Goal: Navigation & Orientation: Find specific page/section

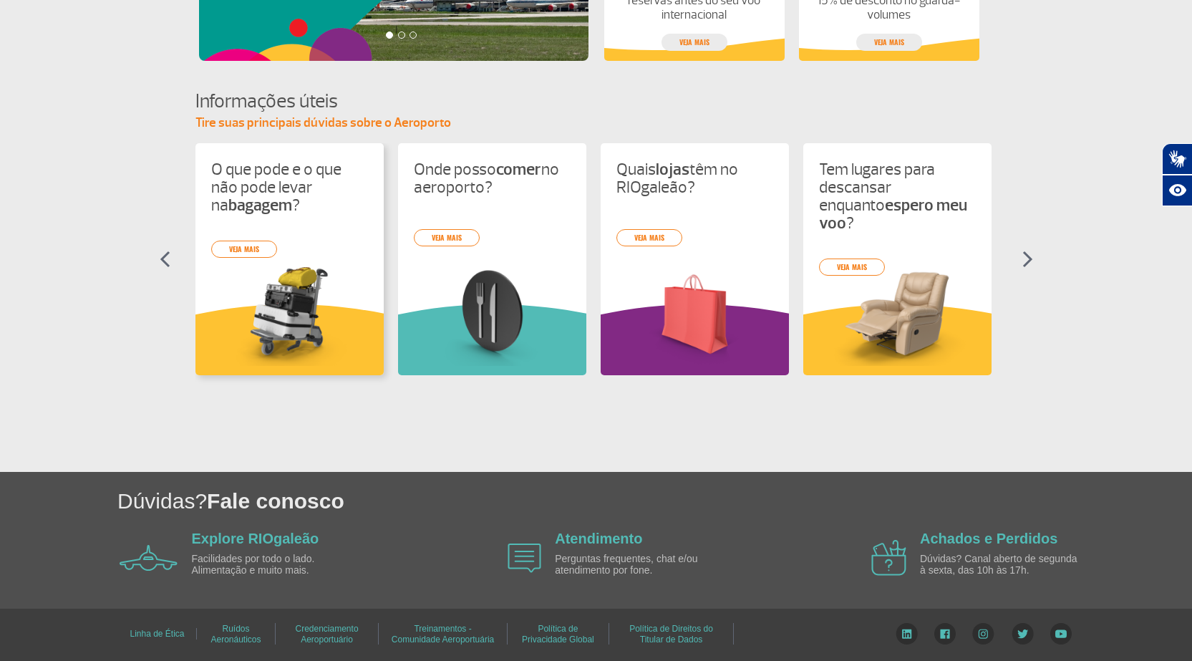
scroll to position [202, 0]
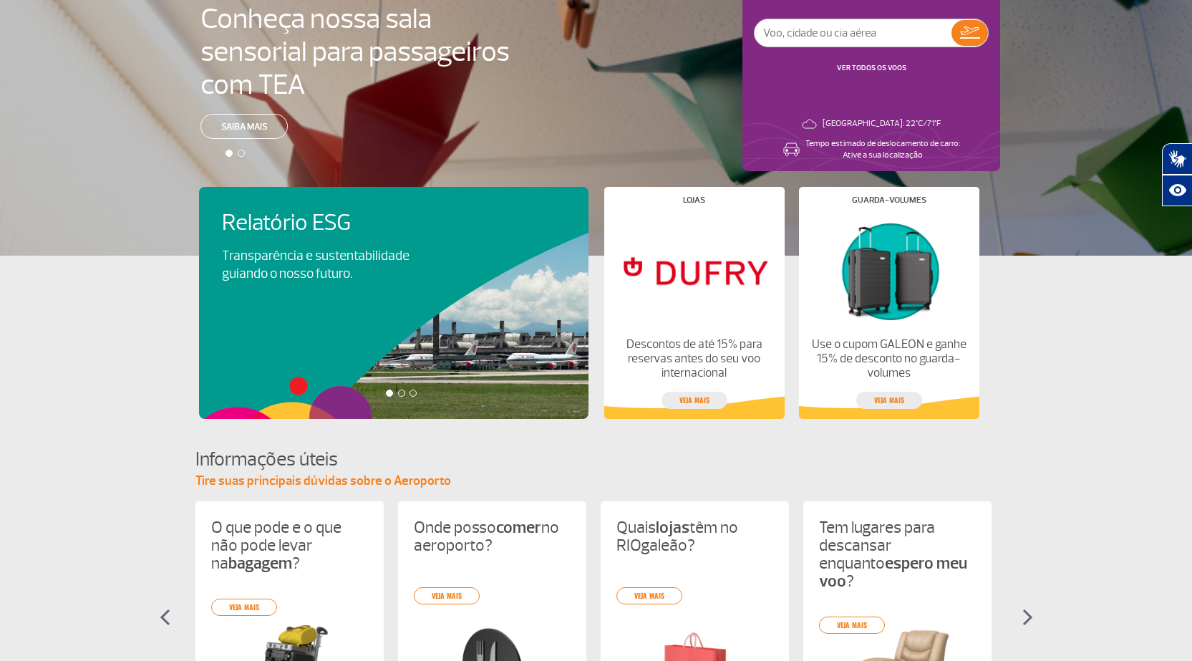
click at [563, 316] on div "Relatório ESG Transparência e sustentabilidade guiando o nosso futuro. Visa Inf…" at bounding box center [401, 303] width 405 height 232
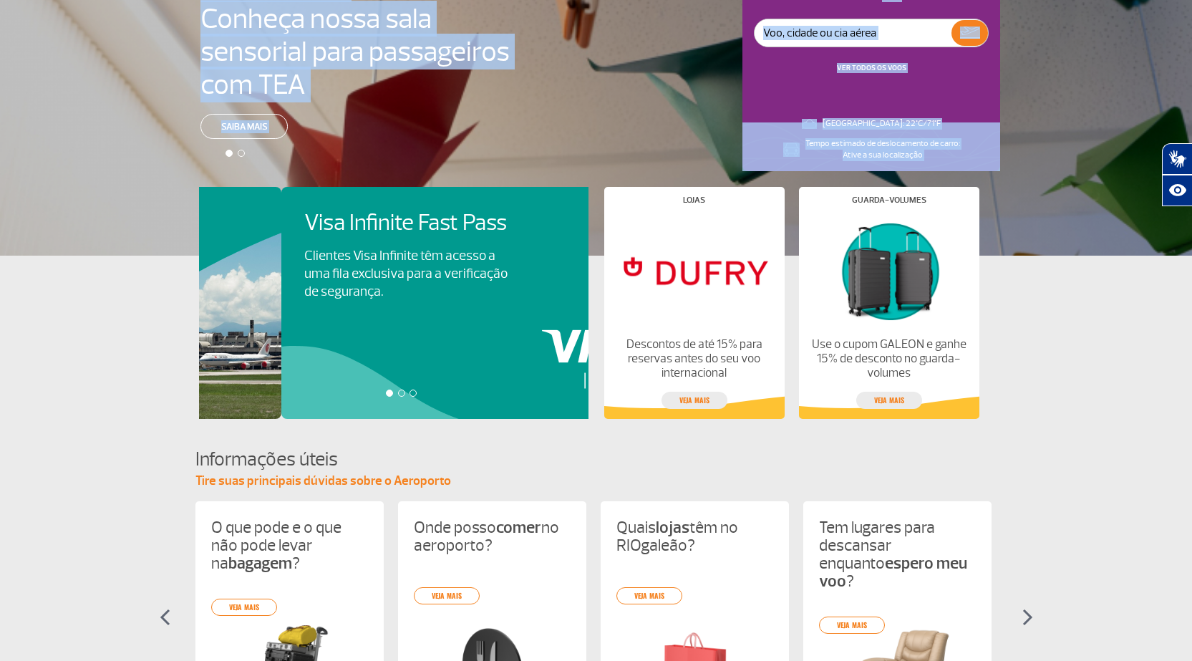
scroll to position [0, 0]
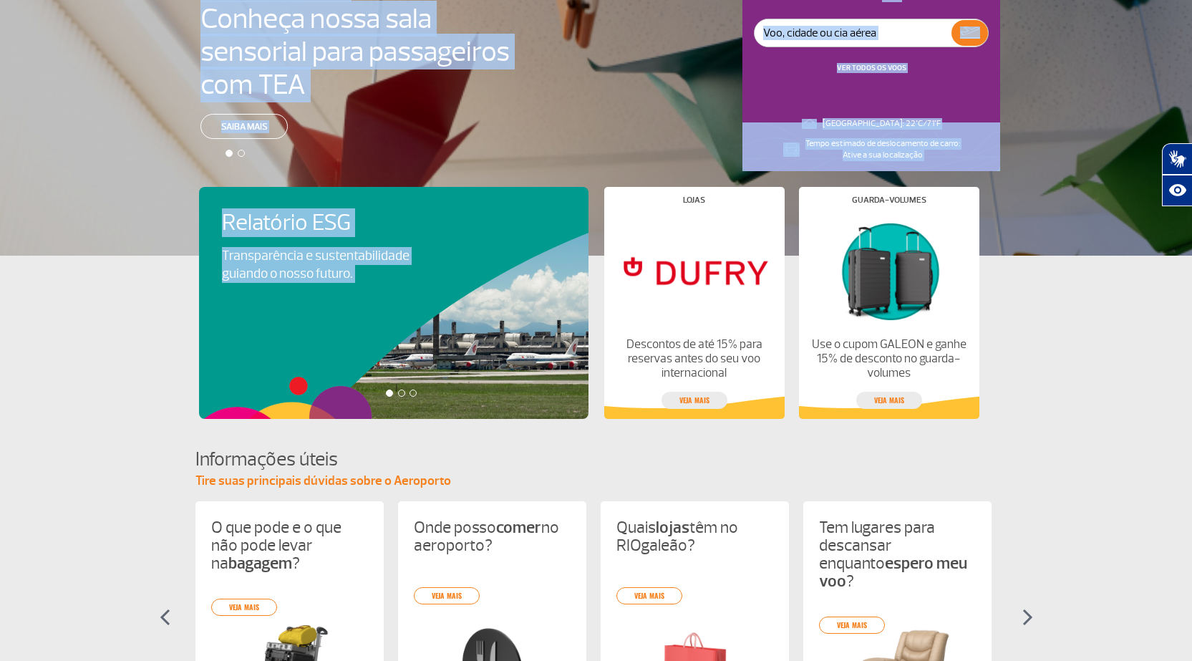
drag, startPoint x: 563, startPoint y: 316, endPoint x: 83, endPoint y: 290, distance: 480.4
click at [79, 290] on app-card-alimentacao "Relatório ESG Transparência e sustentabilidade guiando o nosso futuro. Visa Inf…" at bounding box center [596, 337] width 1192 height 163
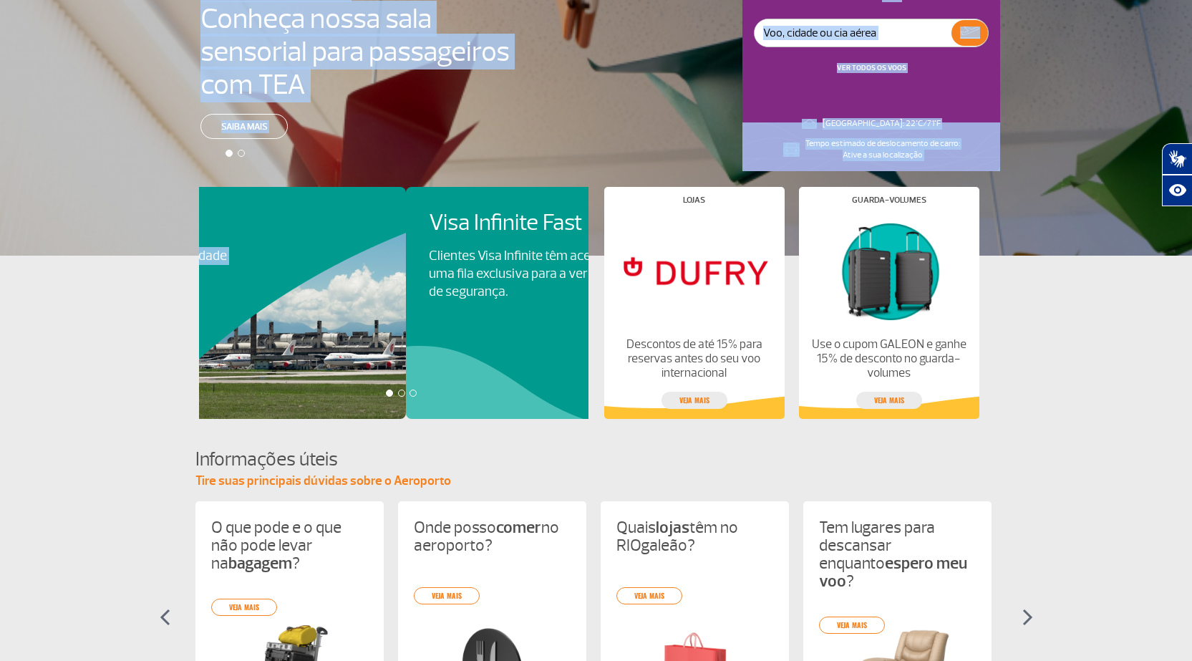
drag, startPoint x: 403, startPoint y: 286, endPoint x: 216, endPoint y: 302, distance: 187.5
click at [216, 302] on div "Relatório ESG Transparência e sustentabilidade guiando o nosso futuro. Visa Inf…" at bounding box center [401, 303] width 405 height 232
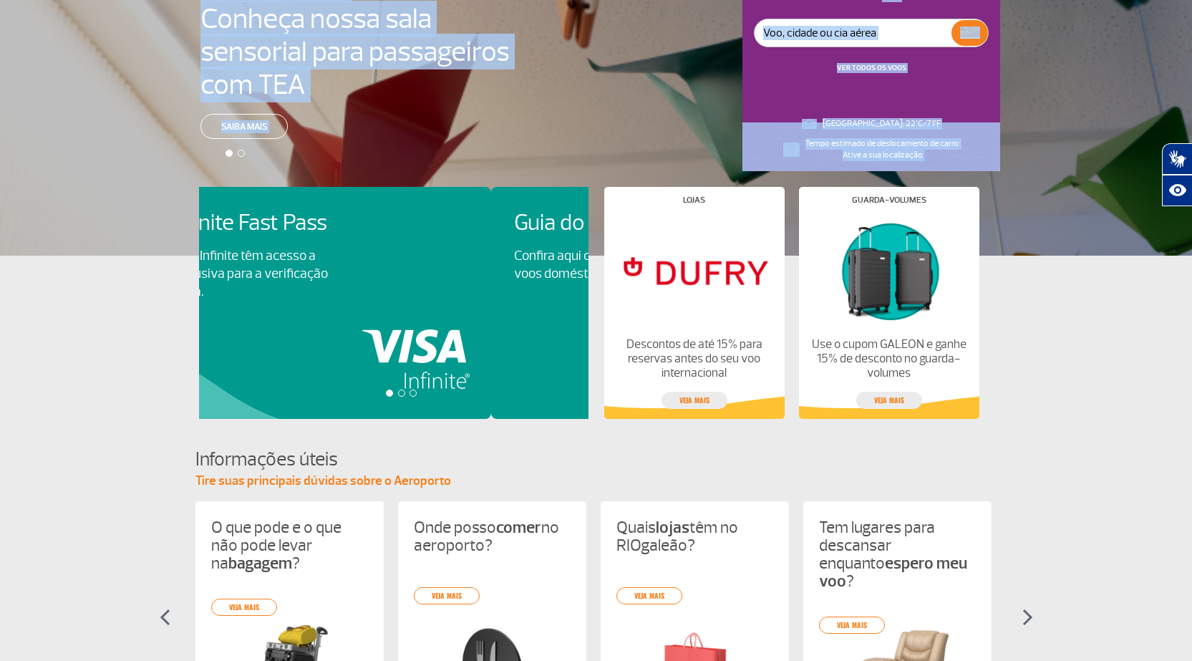
drag, startPoint x: 415, startPoint y: 311, endPoint x: 8, endPoint y: 311, distance: 406.7
click at [3, 311] on app-card-alimentacao "Relatório ESG Transparência e sustentabilidade guiando o nosso futuro. Visa Inf…" at bounding box center [596, 337] width 1192 height 163
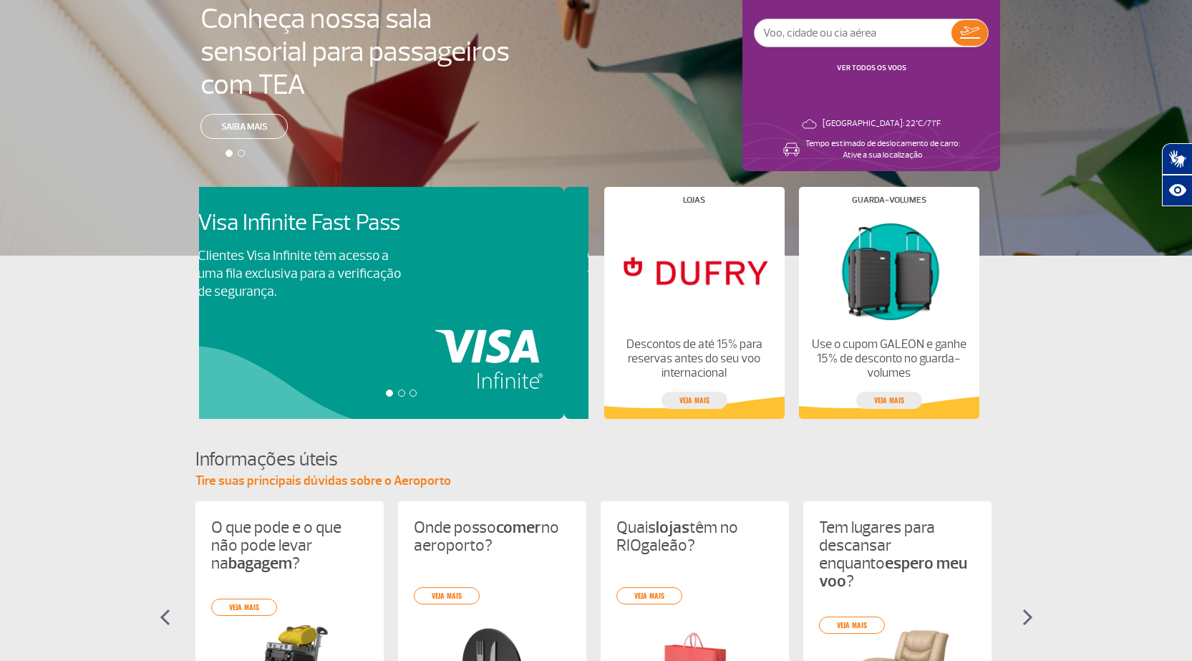
scroll to position [0, 780]
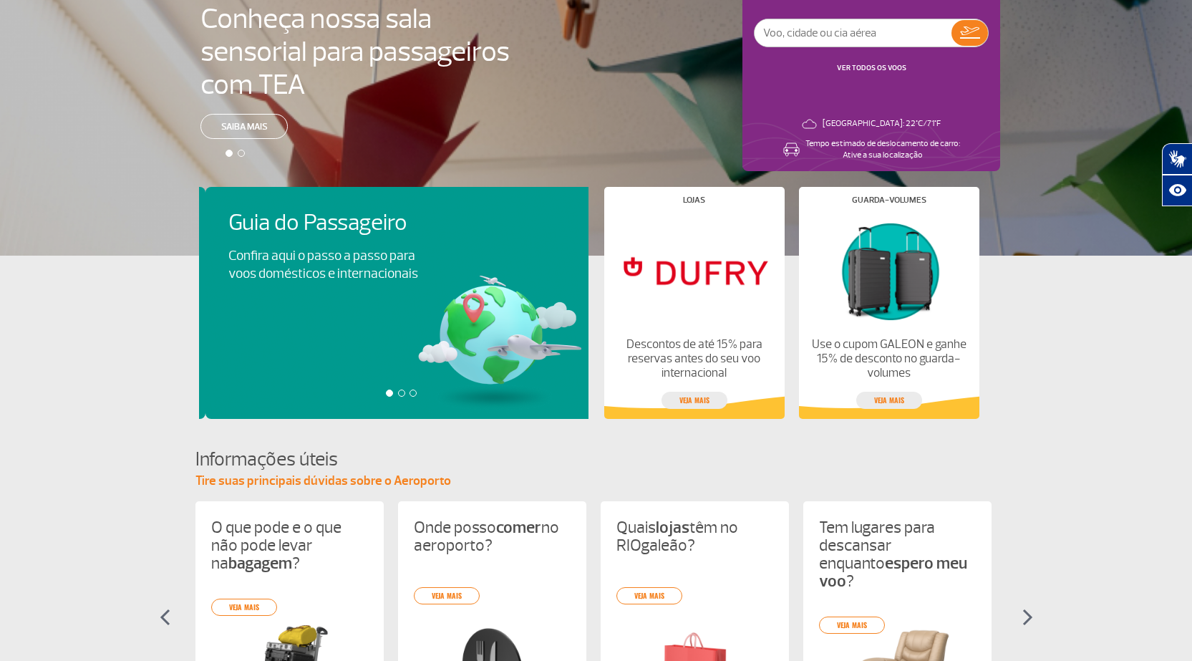
drag, startPoint x: 453, startPoint y: 320, endPoint x: 152, endPoint y: 316, distance: 300.7
click at [87, 316] on app-card-alimentacao "Relatório ESG Transparência e sustentabilidade guiando o nosso futuro. Visa Inf…" at bounding box center [596, 337] width 1192 height 163
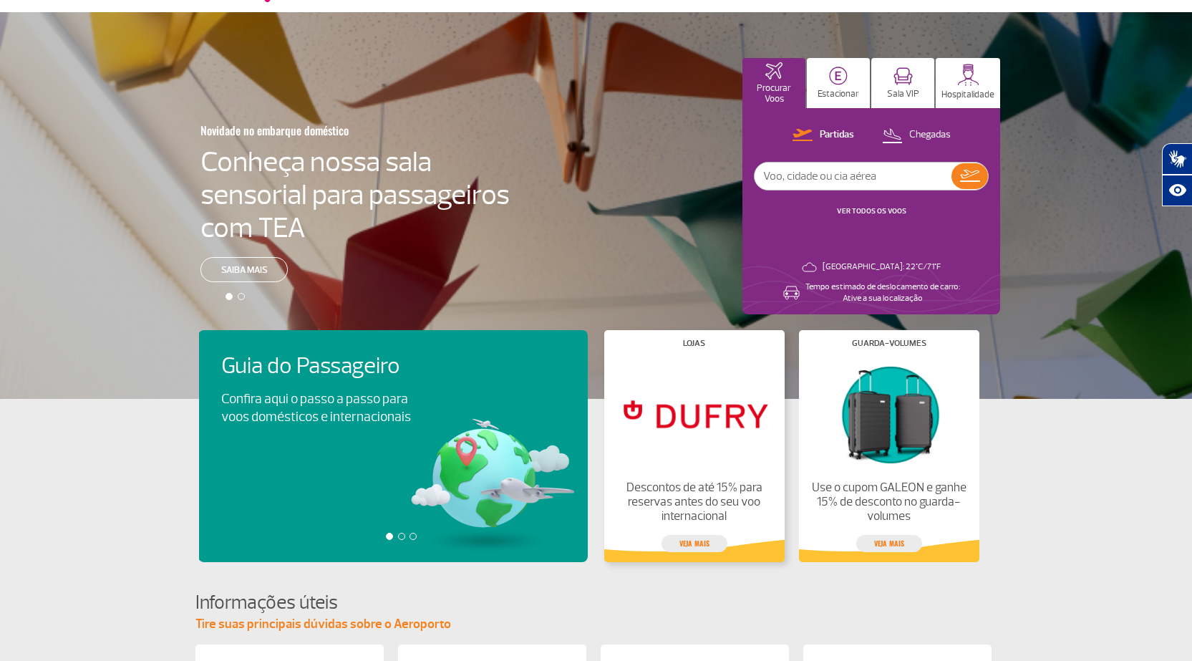
scroll to position [0, 0]
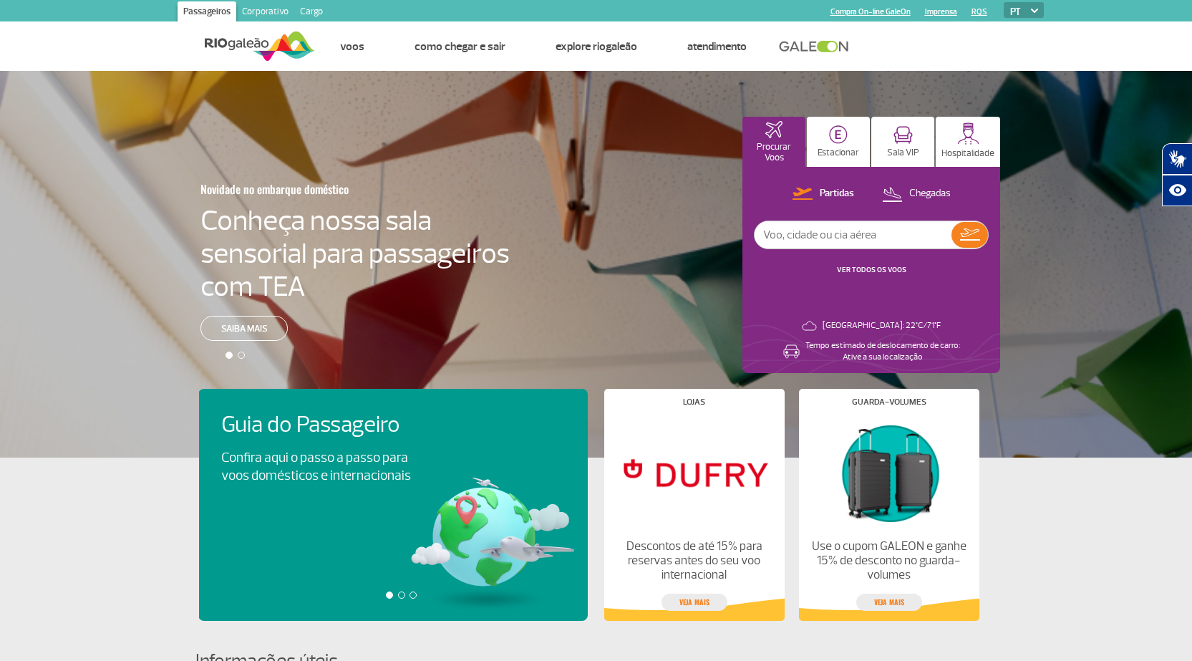
click at [728, 358] on div at bounding box center [601, 276] width 1203 height 411
